Goal: Find contact information: Find contact information

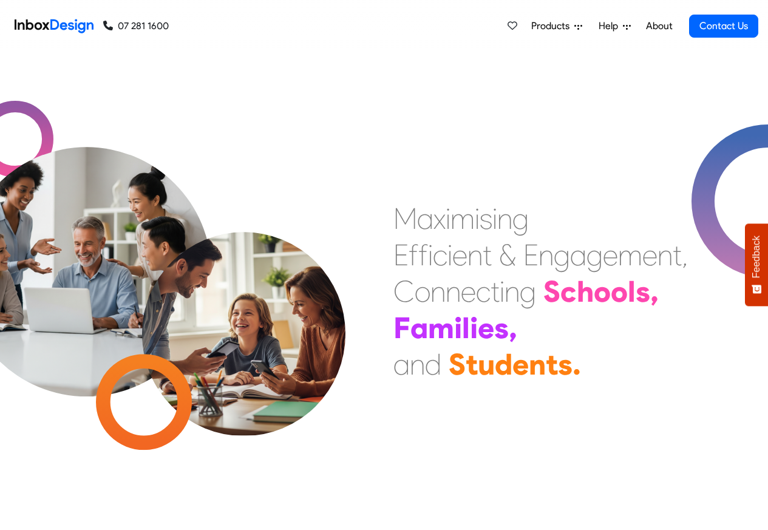
click at [569, 27] on span "Products" at bounding box center [552, 26] width 43 height 15
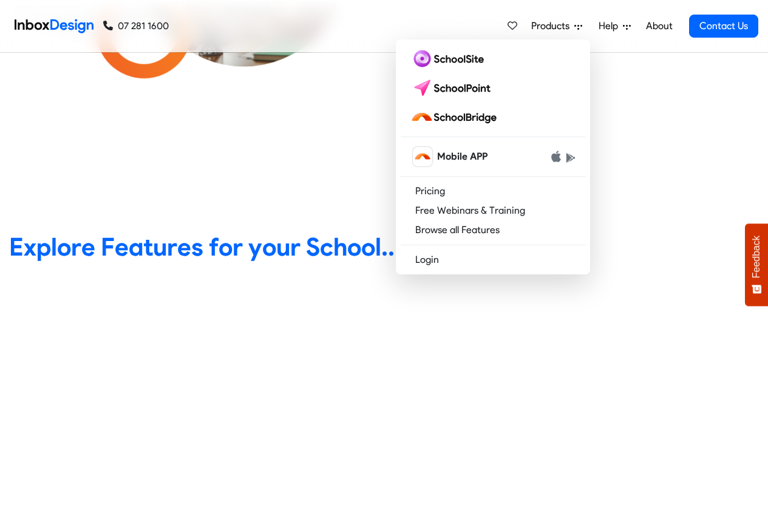
scroll to position [364, 0]
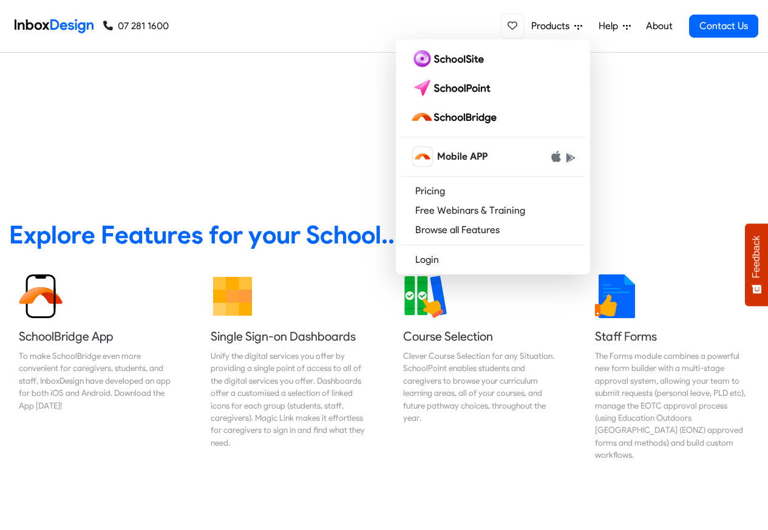
click at [514, 27] on icon at bounding box center [513, 26] width 10 height 10
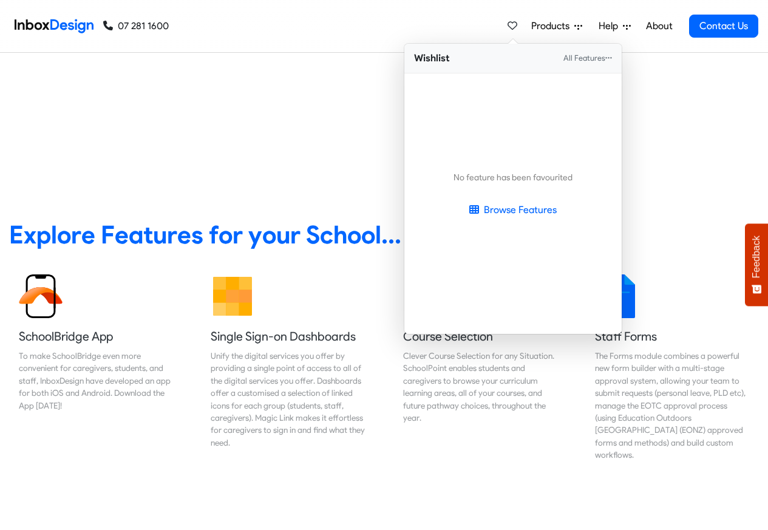
click at [17, 24] on img at bounding box center [54, 26] width 79 height 24
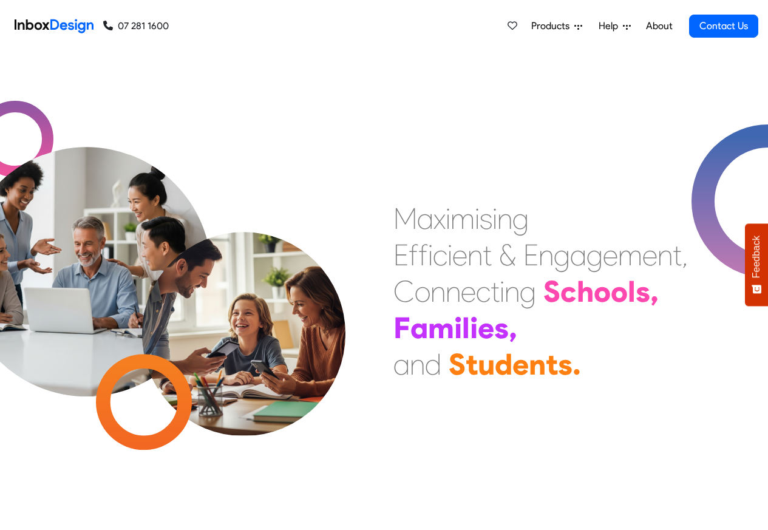
click at [657, 26] on link "About" at bounding box center [659, 26] width 33 height 24
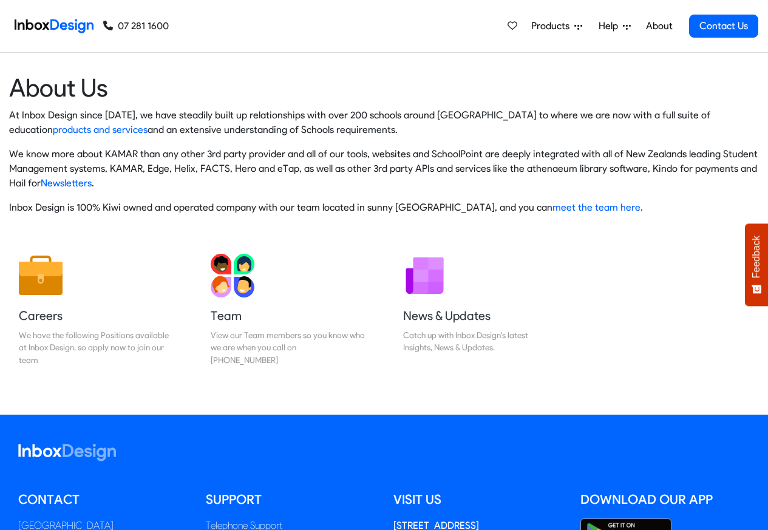
click at [129, 24] on link "07 281 1600" at bounding box center [136, 26] width 66 height 15
